Goal: Information Seeking & Learning: Compare options

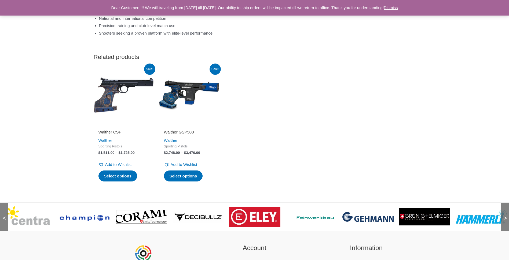
scroll to position [510, 0]
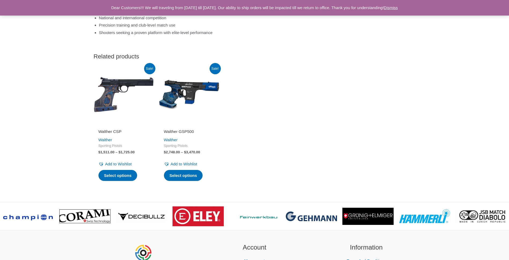
click at [108, 108] on img at bounding box center [124, 95] width 60 height 60
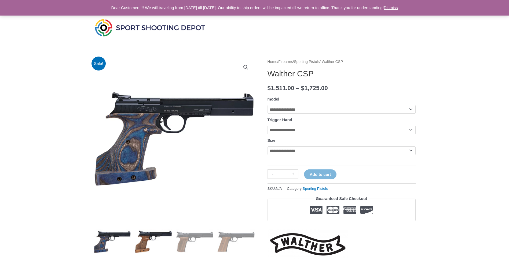
click at [142, 246] on img at bounding box center [153, 242] width 37 height 37
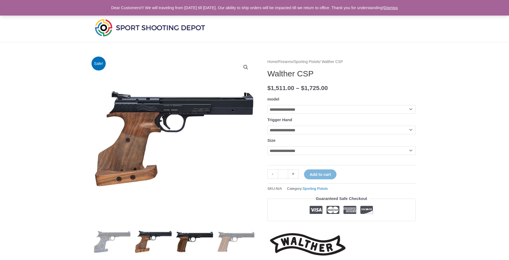
click at [187, 237] on img at bounding box center [194, 242] width 37 height 37
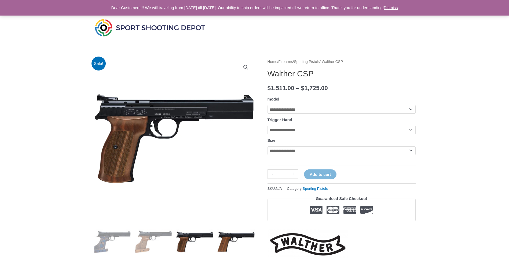
click at [229, 236] on img at bounding box center [235, 242] width 37 height 37
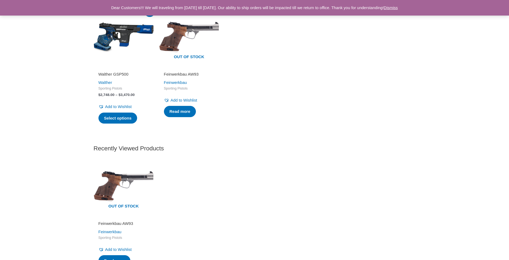
scroll to position [752, 0]
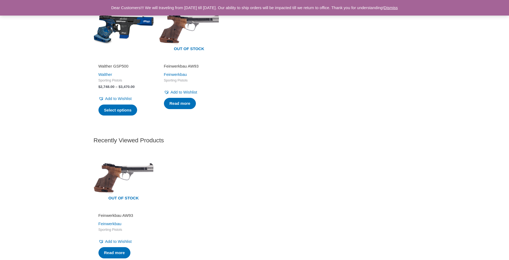
click at [126, 30] on img at bounding box center [124, 29] width 60 height 60
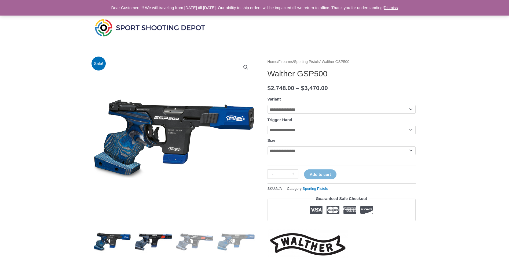
click at [151, 242] on img at bounding box center [153, 242] width 37 height 37
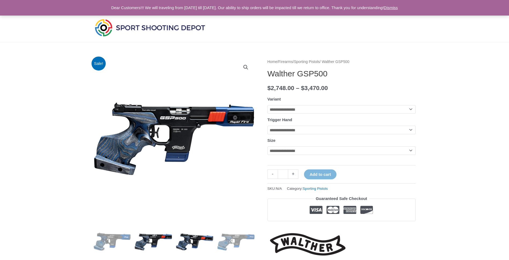
click at [190, 240] on img at bounding box center [194, 242] width 37 height 37
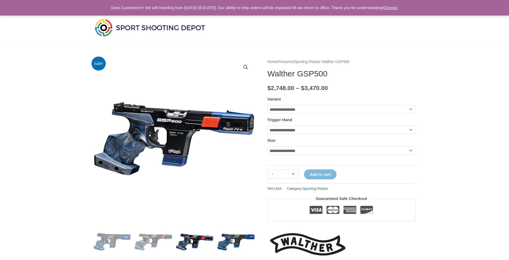
click at [236, 240] on img at bounding box center [235, 242] width 37 height 37
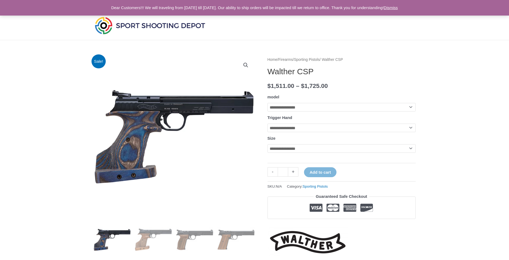
scroll to position [1, 0]
